Goal: Information Seeking & Learning: Learn about a topic

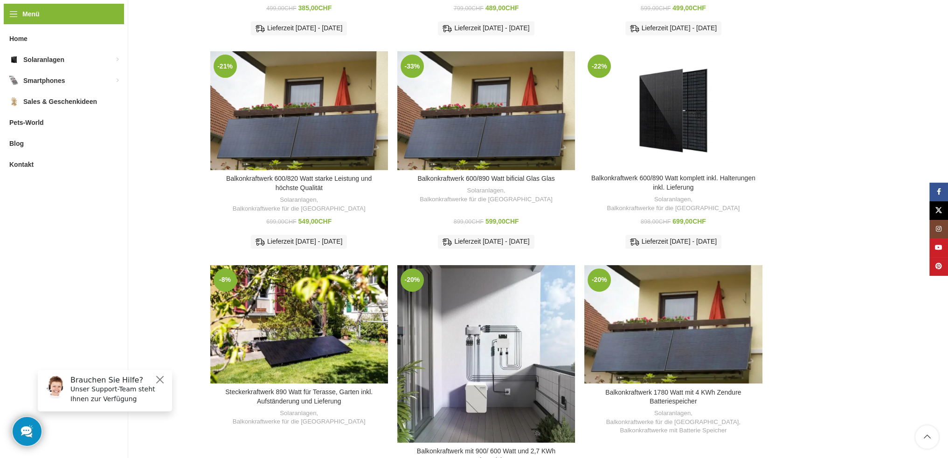
scroll to position [280, 0]
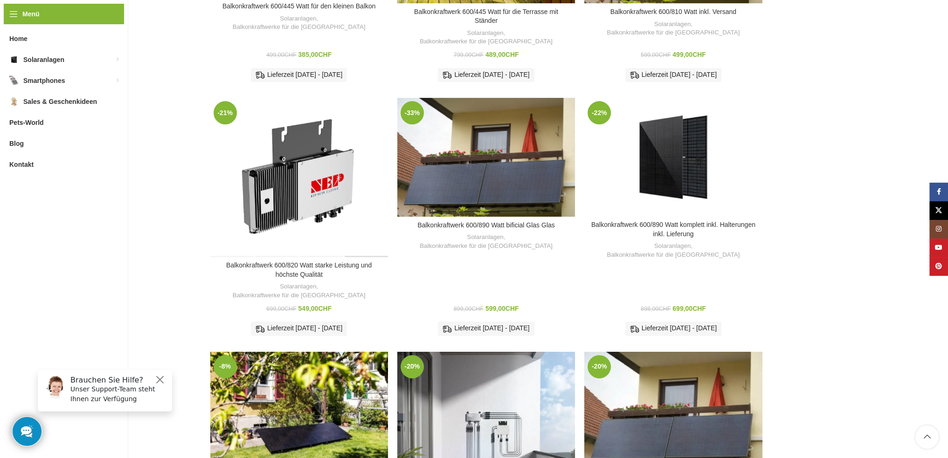
click at [349, 171] on div "Balkonkraftwerk 600/820 Watt starke Leistung und höchste Qualität" at bounding box center [365, 177] width 44 height 159
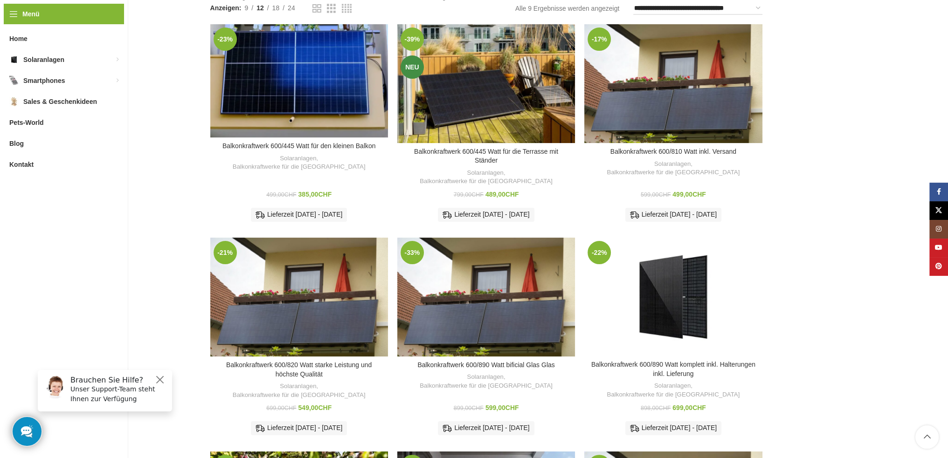
scroll to position [186, 0]
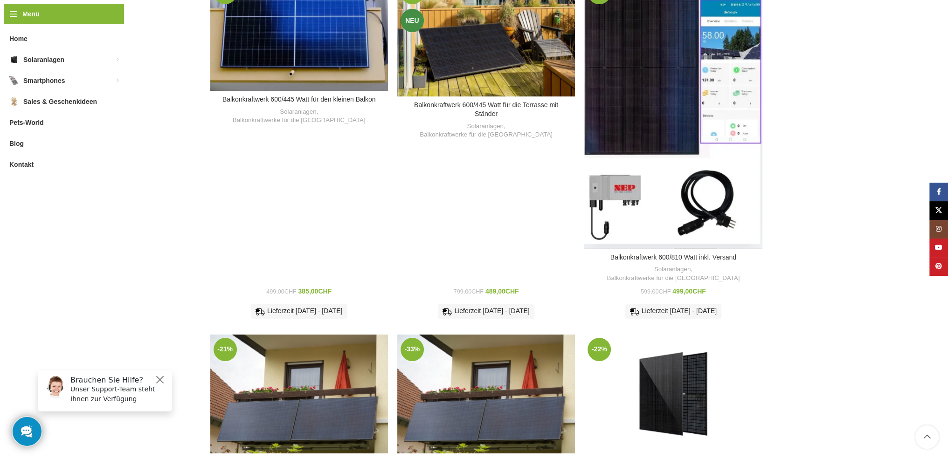
click at [710, 50] on div "Balkonkraftwerk 600/810 Watt inkl. Versand" at bounding box center [695, 113] width 44 height 271
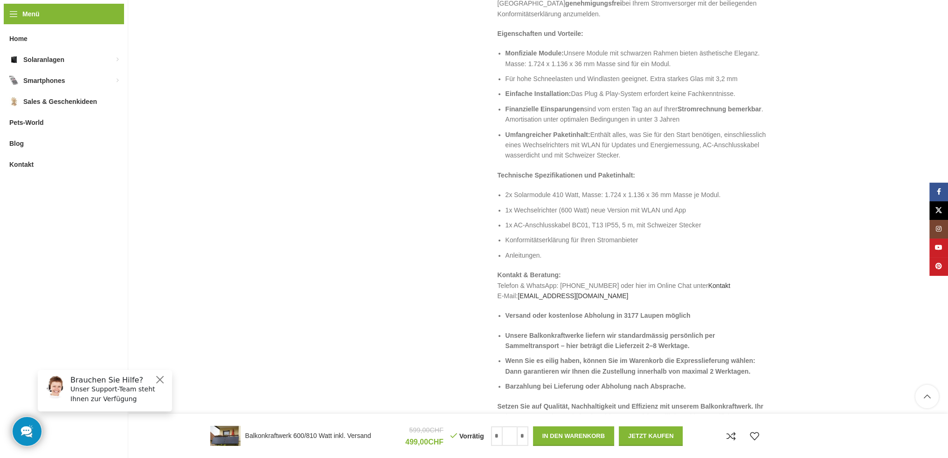
scroll to position [886, 0]
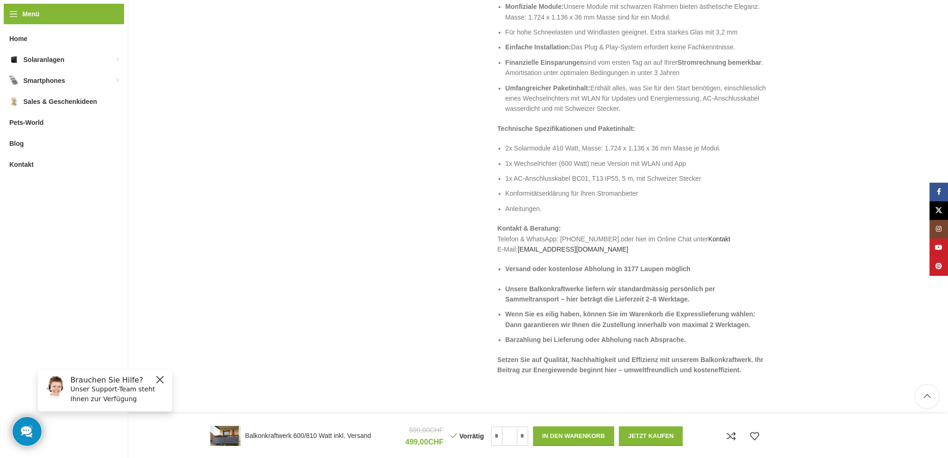
click at [154, 379] on div "Brauchen Sie Hilfe? Unser Support-Team steht Ihnen zur Verfügung" at bounding box center [105, 390] width 134 height 41
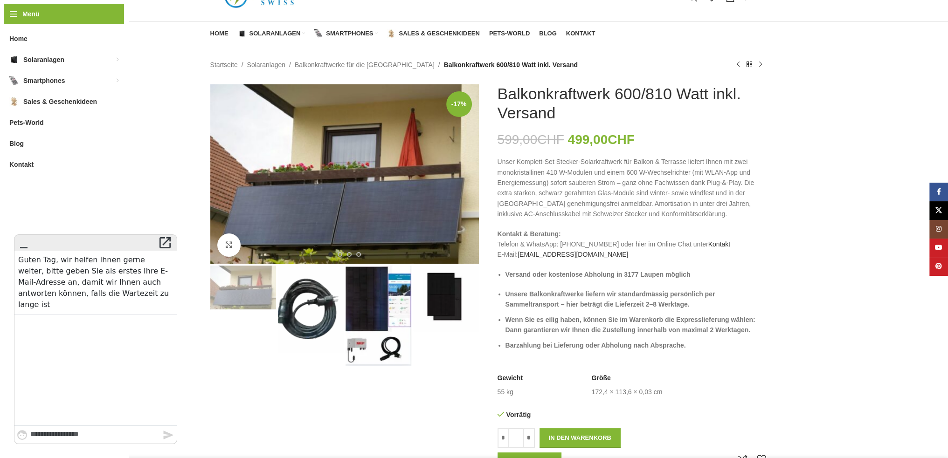
scroll to position [0, 0]
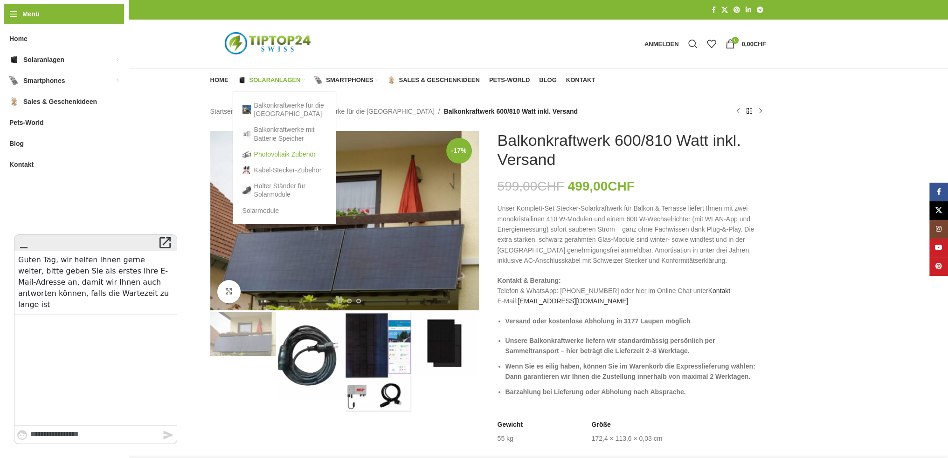
click at [265, 152] on link "Photovoltaik Zubehör" at bounding box center [284, 154] width 84 height 16
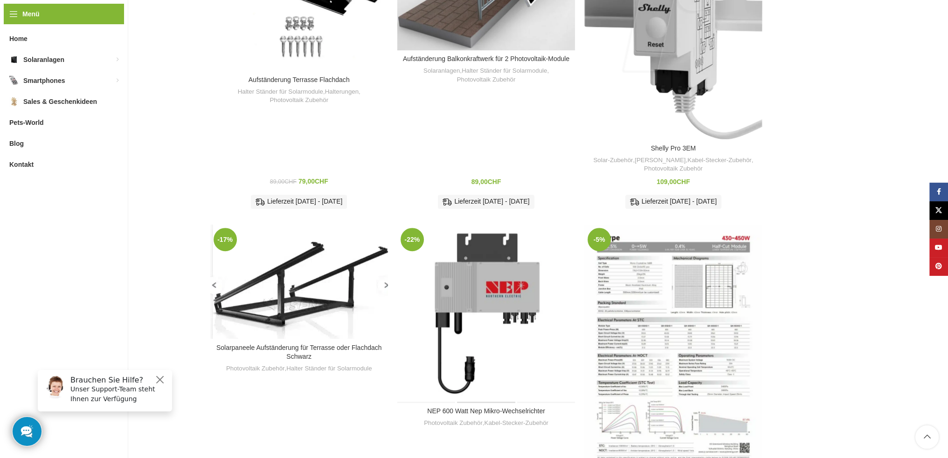
scroll to position [373, 0]
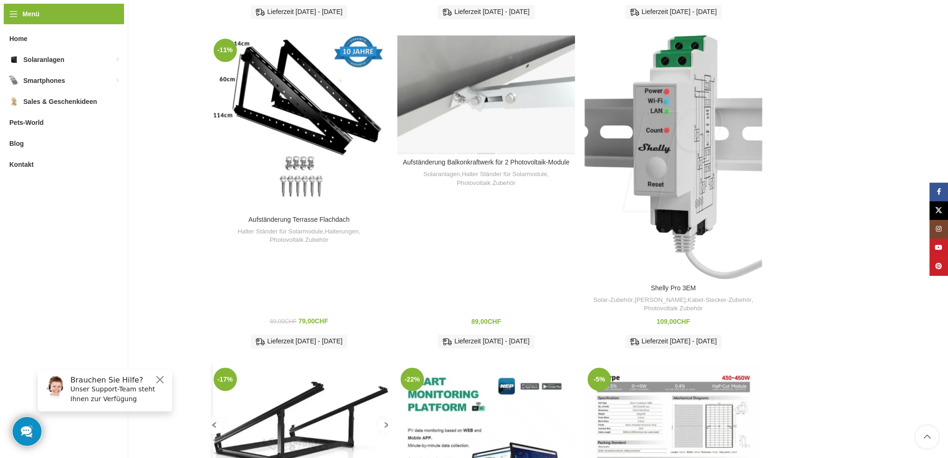
click at [483, 110] on div "Aufständerung Balkonkraftwerk für 2 Photovoltaik-Module" at bounding box center [486, 94] width 20 height 118
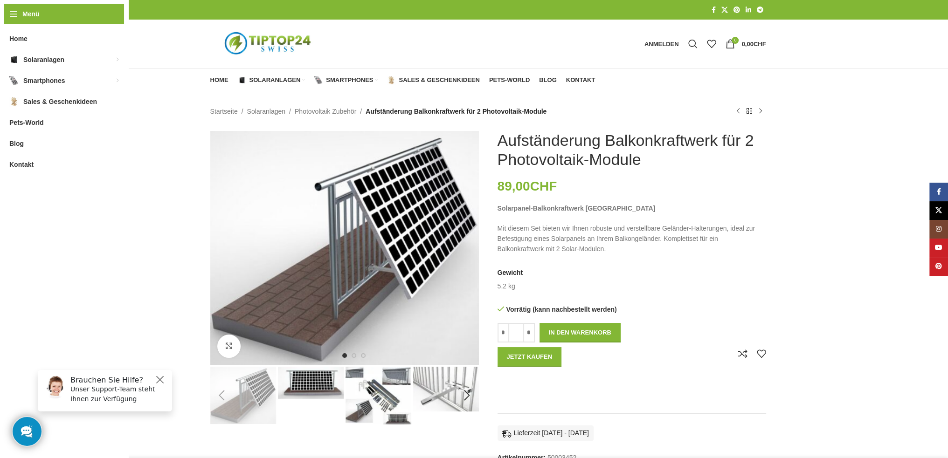
scroll to position [140, 0]
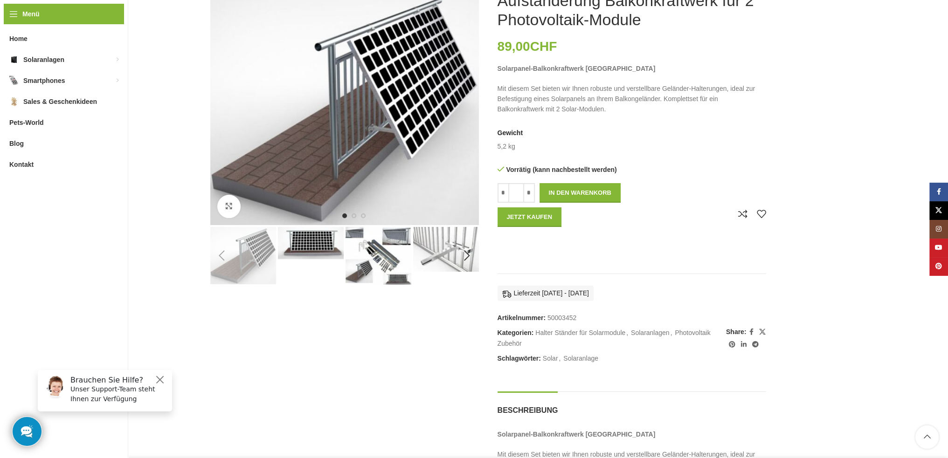
click at [422, 262] on img "4 / 9" at bounding box center [446, 249] width 66 height 45
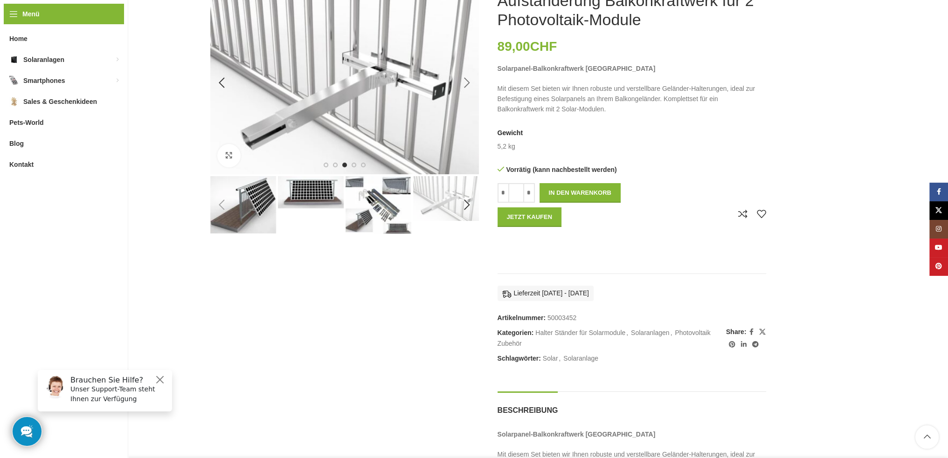
click at [471, 83] on div "Next slide" at bounding box center [466, 82] width 23 height 23
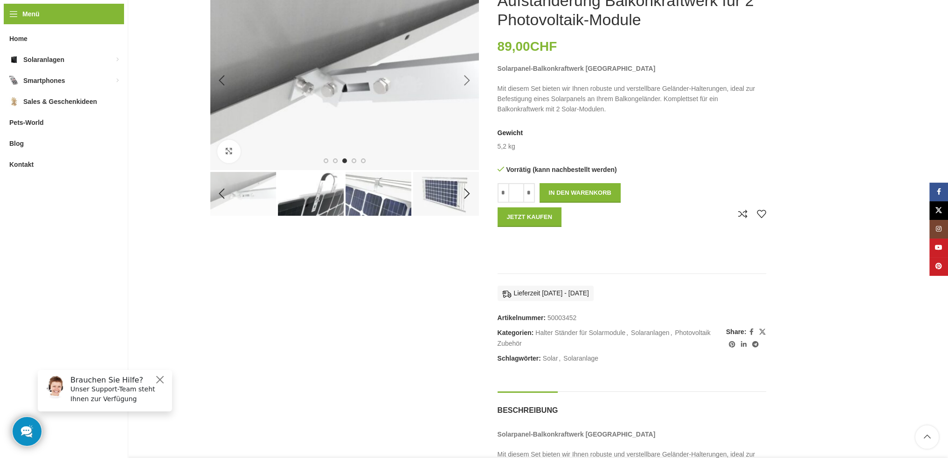
click at [470, 82] on div "Next slide" at bounding box center [466, 80] width 23 height 23
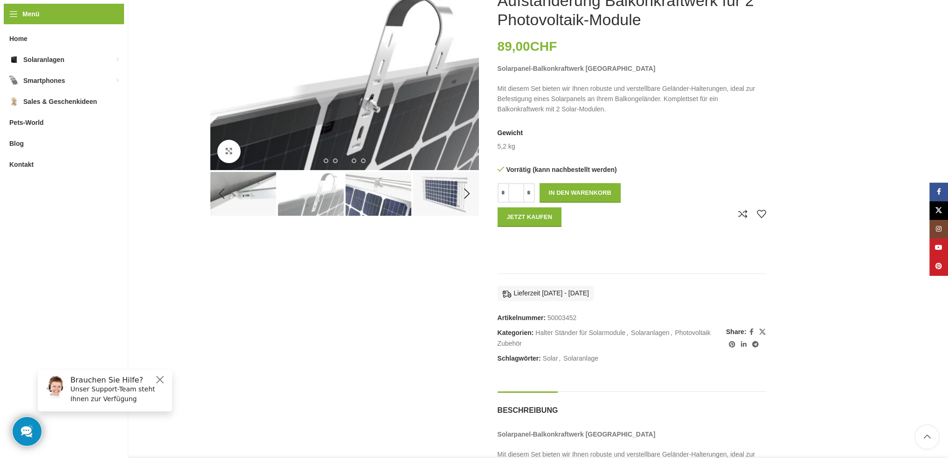
scroll to position [47, 0]
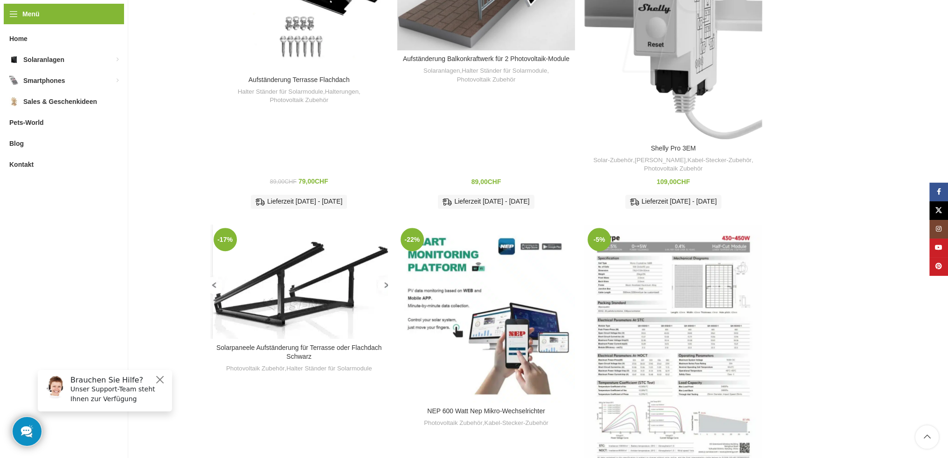
scroll to position [559, 0]
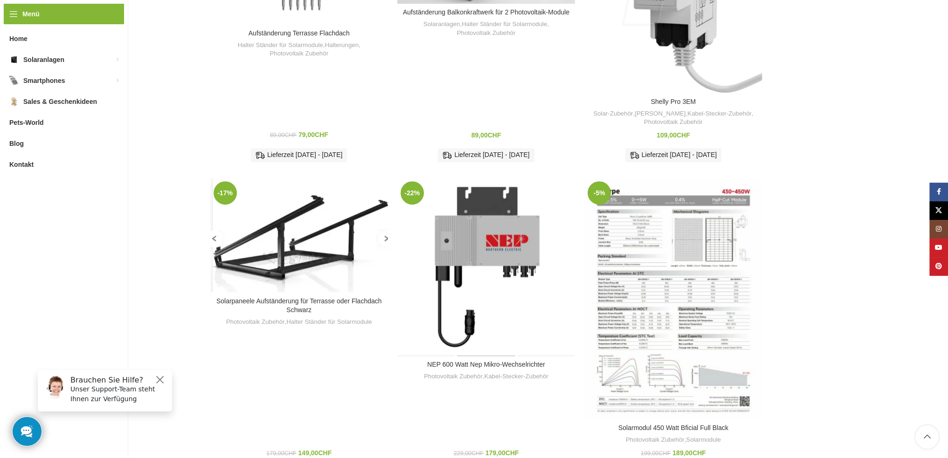
click at [498, 279] on div "NEP 600 Watt Nep Mikro-Wechselrichter" at bounding box center [485, 267] width 59 height 178
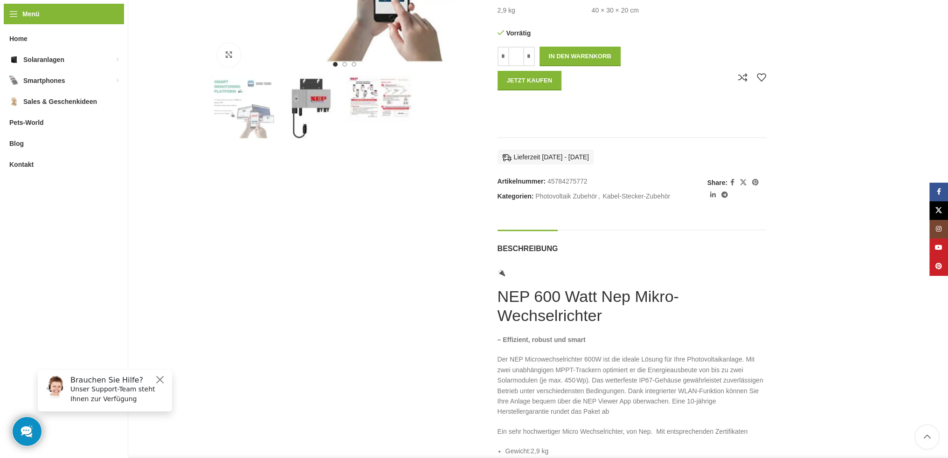
scroll to position [186, 0]
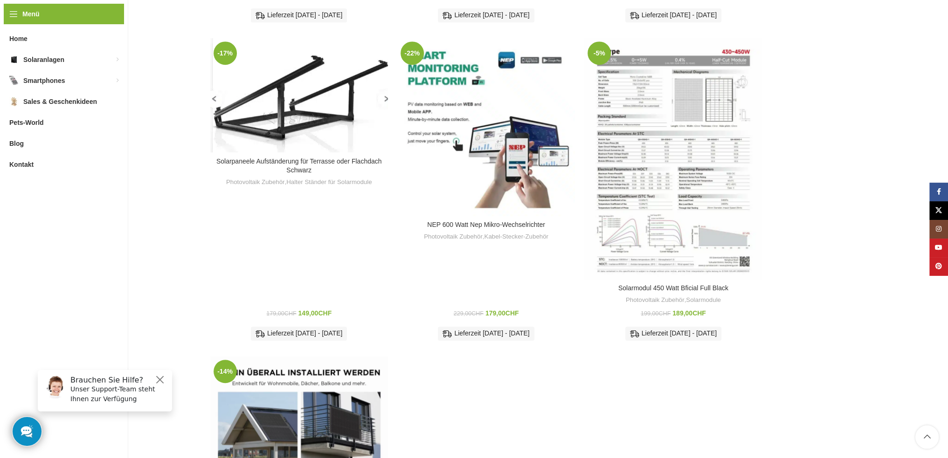
scroll to position [606, 0]
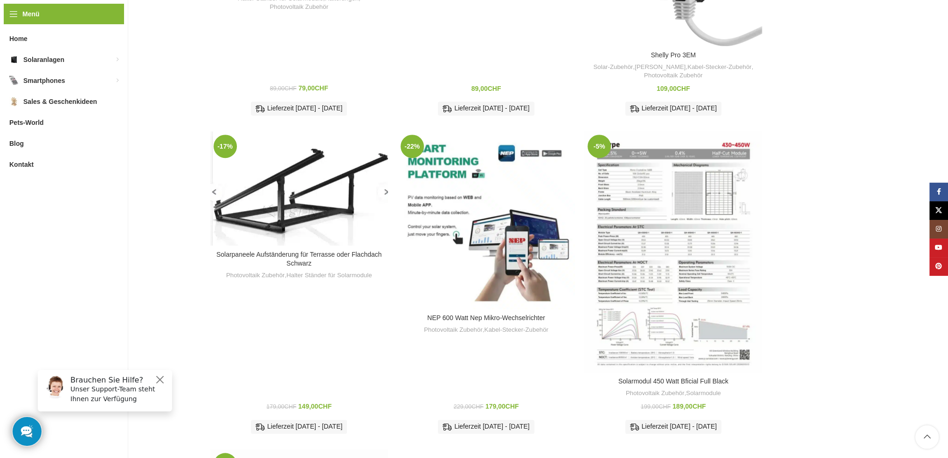
click at [683, 218] on img "Solarmodul 450 Watt Bficial Full Black" at bounding box center [673, 251] width 178 height 241
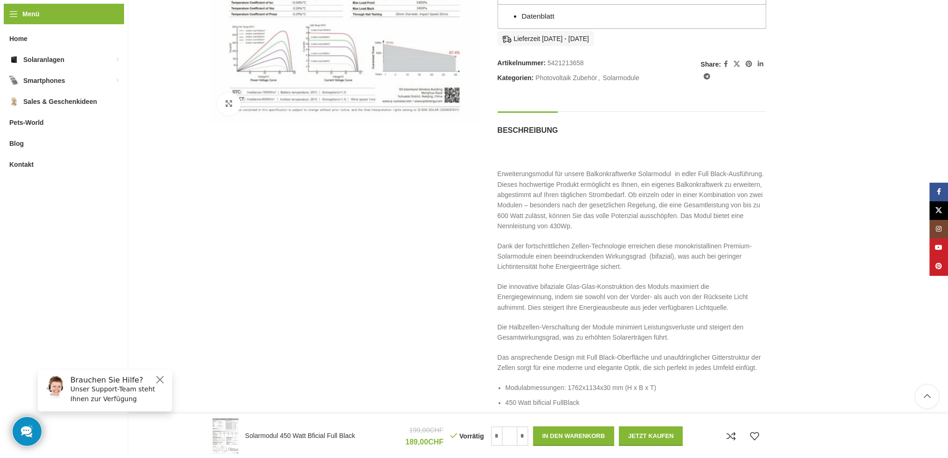
scroll to position [420, 0]
